Goal: Transaction & Acquisition: Purchase product/service

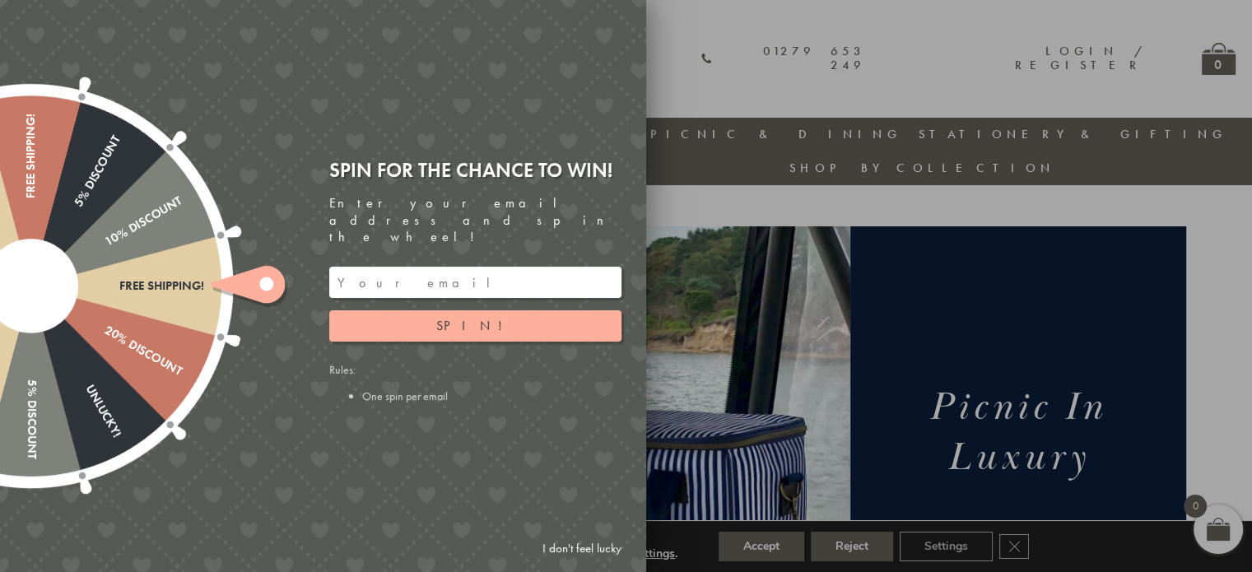
click at [567, 544] on link "I don't feel lucky" at bounding box center [582, 549] width 96 height 30
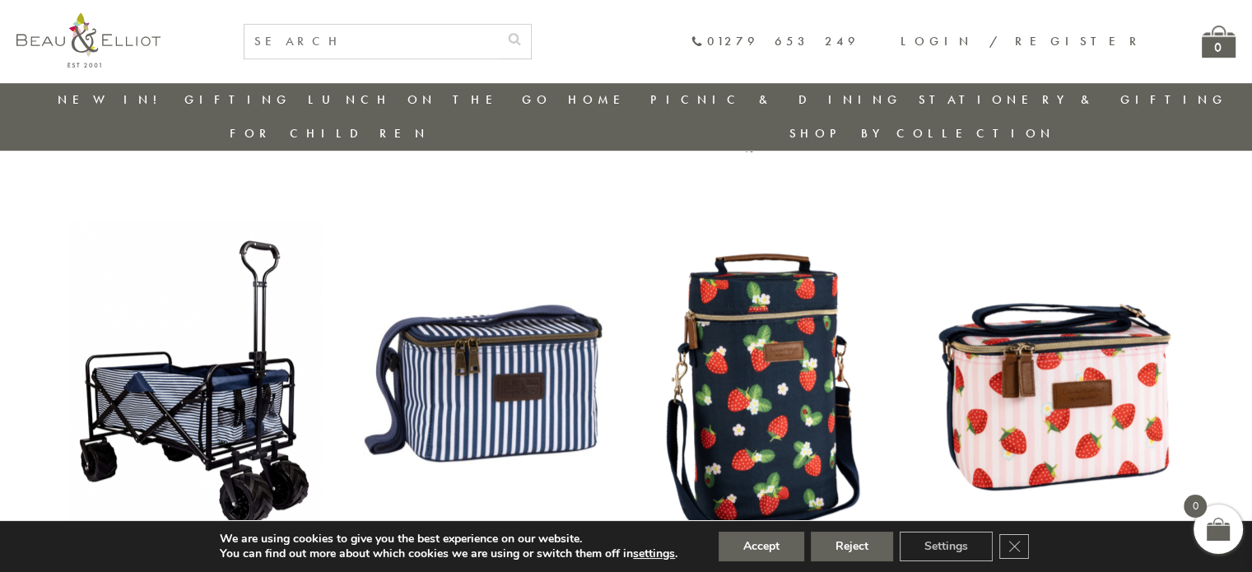
scroll to position [1117, 0]
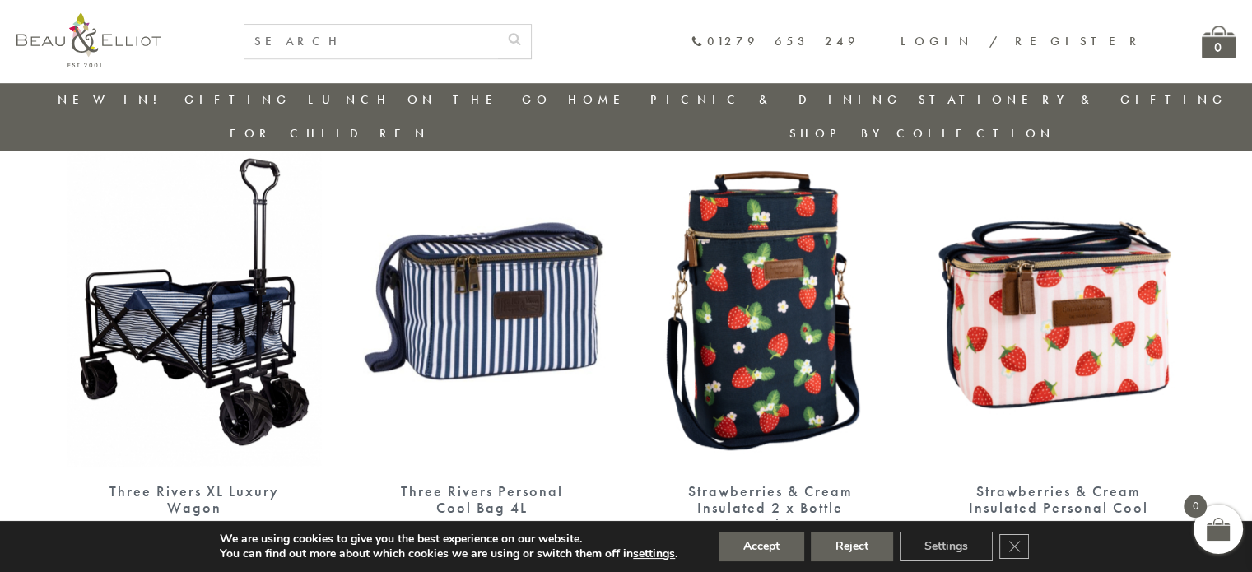
click at [494, 238] on img at bounding box center [482, 301] width 255 height 329
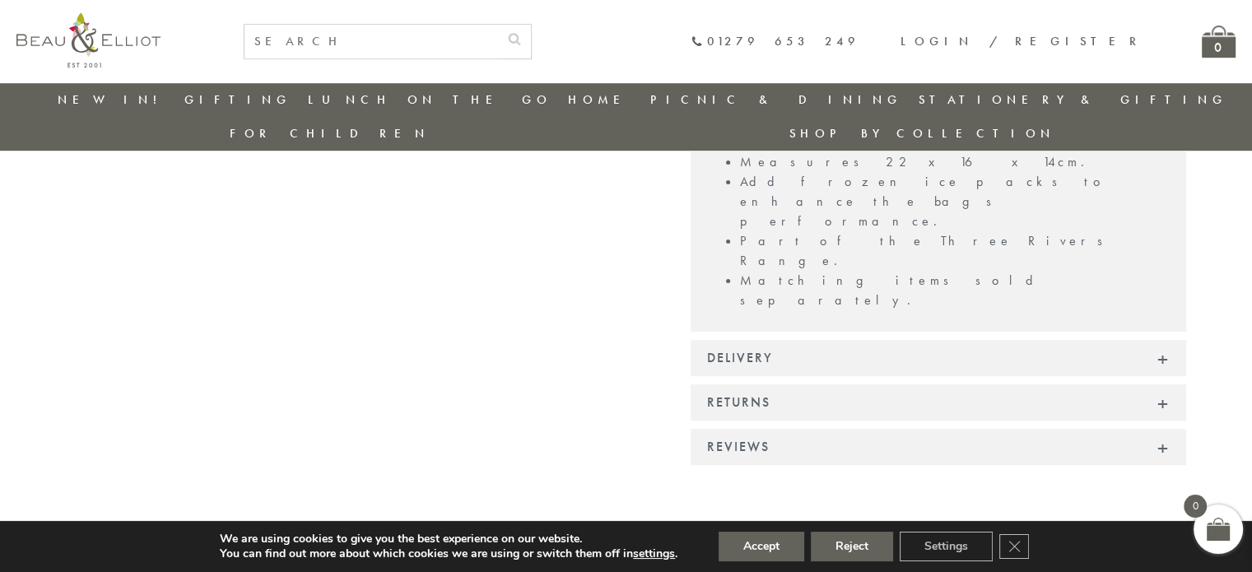
scroll to position [1117, 0]
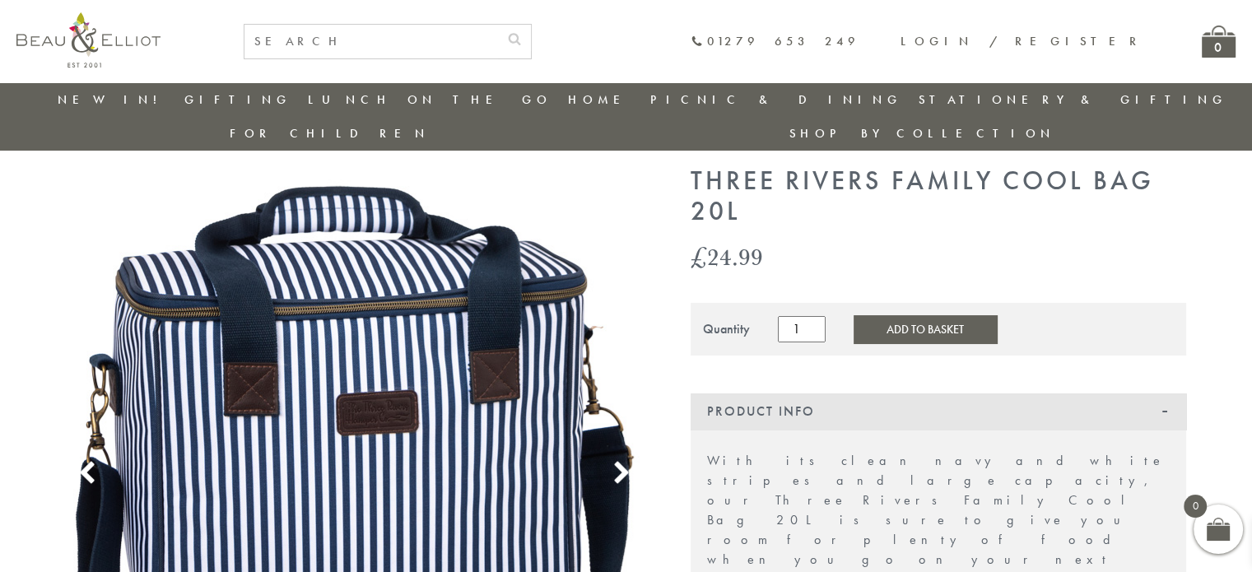
scroll to position [129, 0]
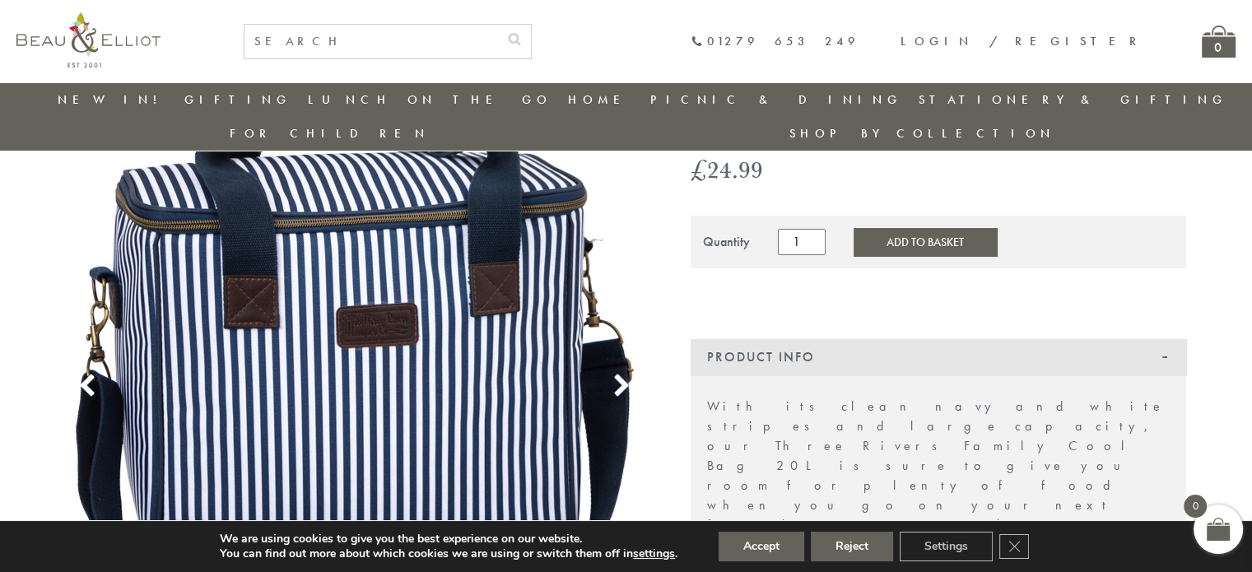
click at [627, 374] on icon at bounding box center [621, 386] width 25 height 25
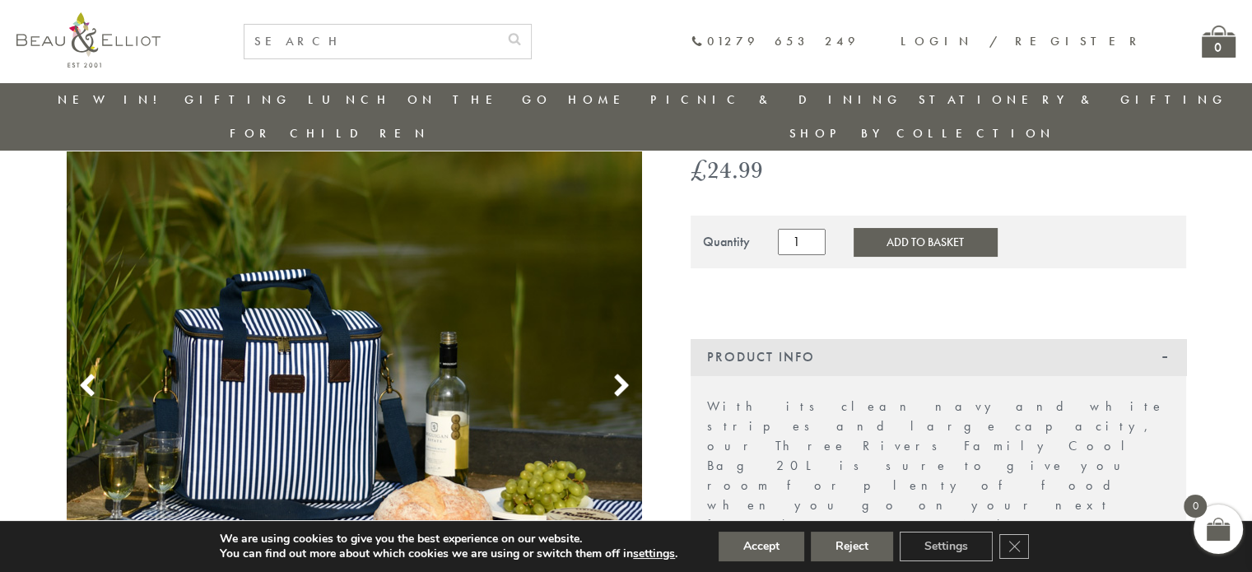
click at [620, 374] on icon at bounding box center [621, 386] width 25 height 25
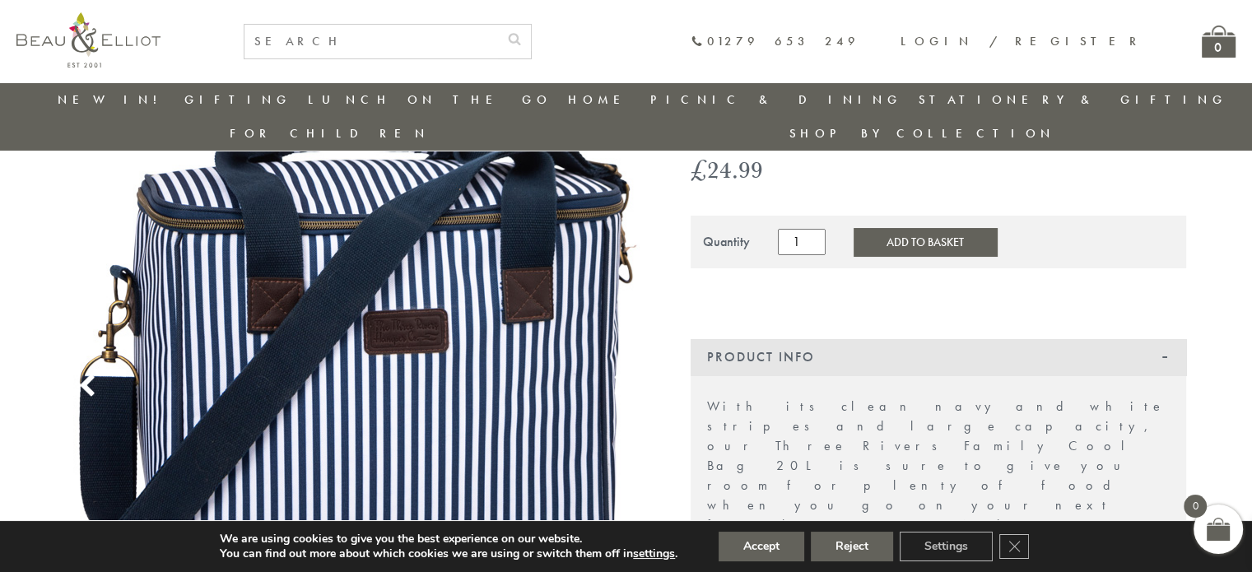
click at [77, 374] on icon at bounding box center [87, 386] width 25 height 25
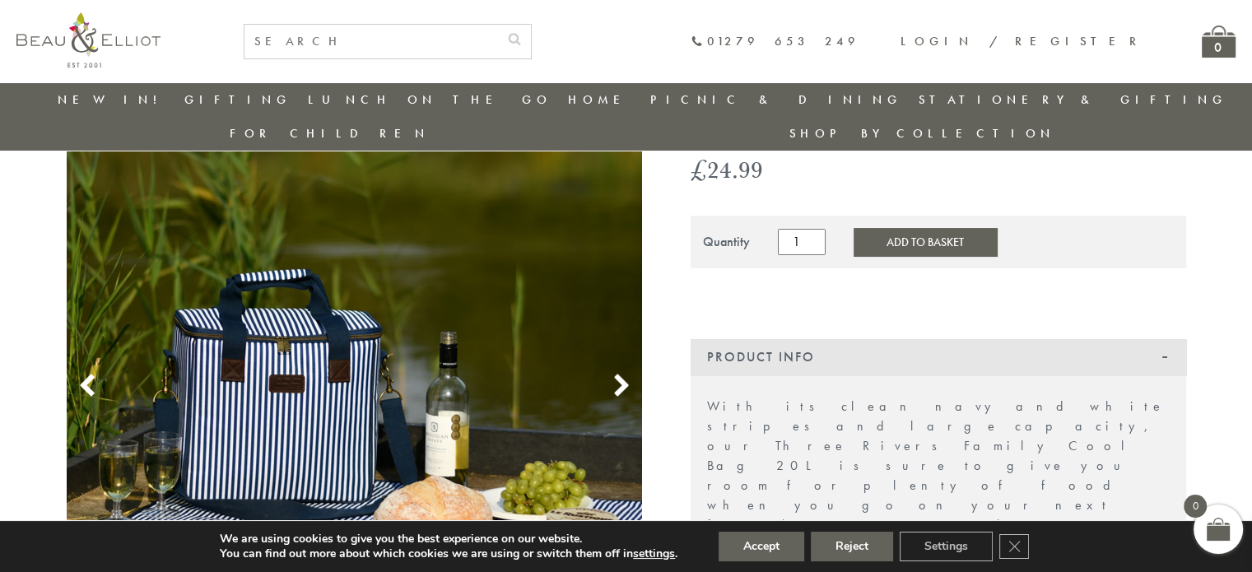
click at [620, 375] on use at bounding box center [621, 386] width 14 height 22
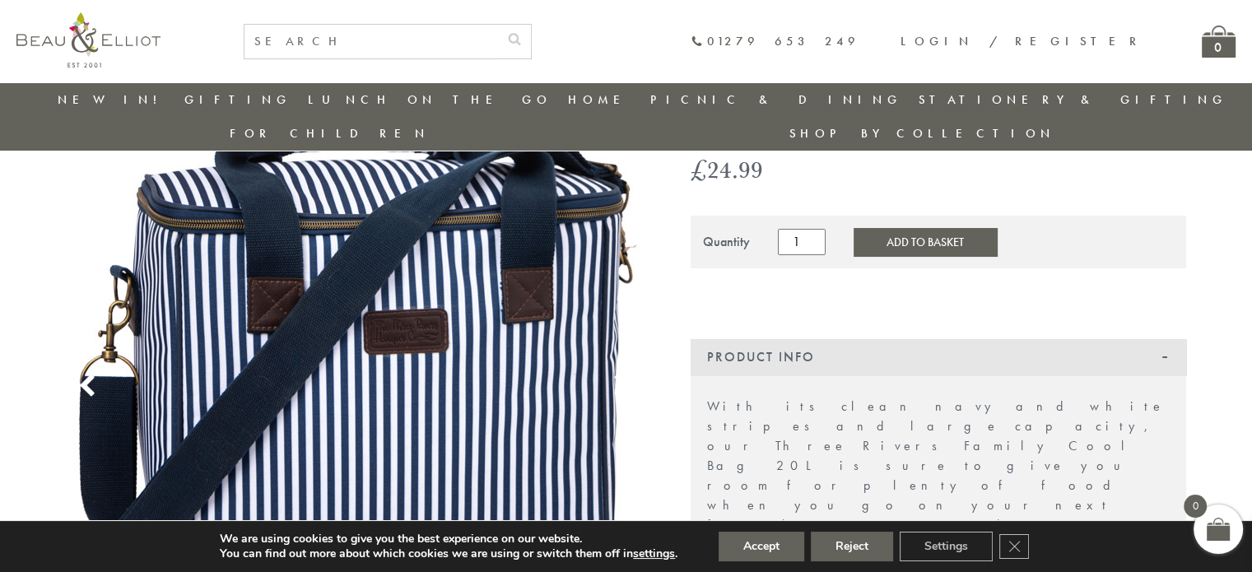
scroll to position [212, 0]
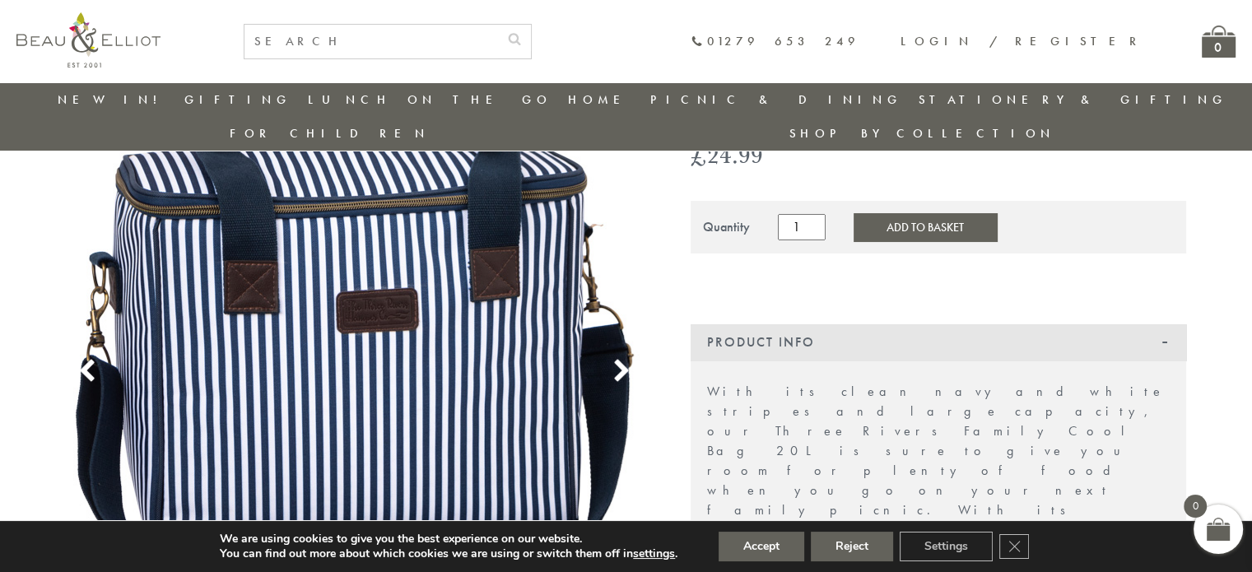
scroll to position [108, 0]
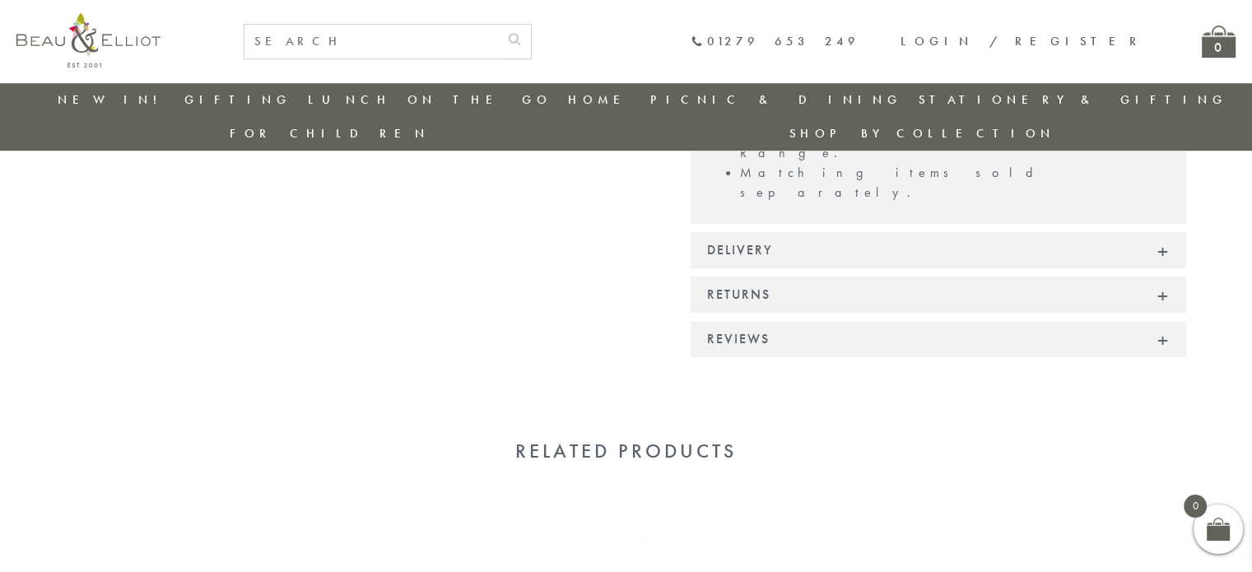
scroll to position [1161, 0]
